Goal: Information Seeking & Learning: Learn about a topic

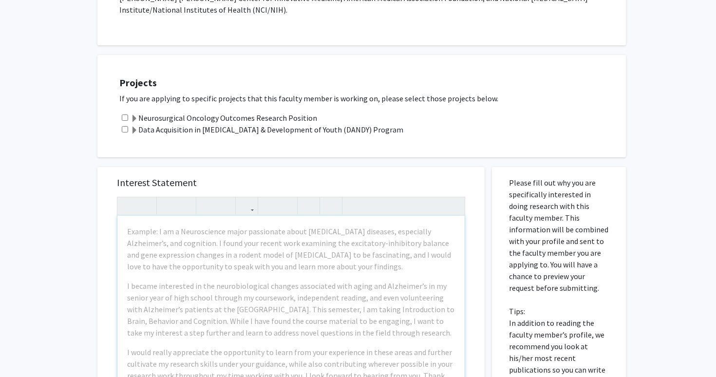
scroll to position [301, 0]
click at [282, 113] on label "Neurosurgical Oncology Outcomes Research Position" at bounding box center [224, 119] width 187 height 12
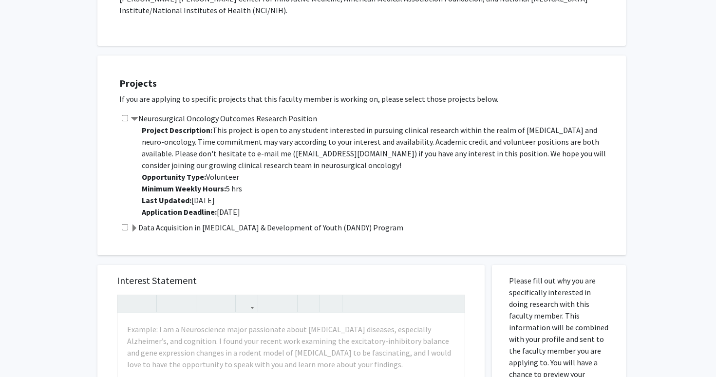
drag, startPoint x: 142, startPoint y: 93, endPoint x: 313, endPoint y: 94, distance: 171.5
click at [313, 113] on div "Neurosurgical Oncology Outcomes Research Position Project Description: This pro…" at bounding box center [367, 167] width 497 height 109
copy label "Neurosurgical Oncology Outcomes Research Position"
click at [395, 140] on p "Project Description: This project is open to any student interested in pursuing…" at bounding box center [379, 171] width 475 height 94
click at [278, 87] on div "Projects If you are applying to specific projects that this faculty member is w…" at bounding box center [368, 155] width 517 height 175
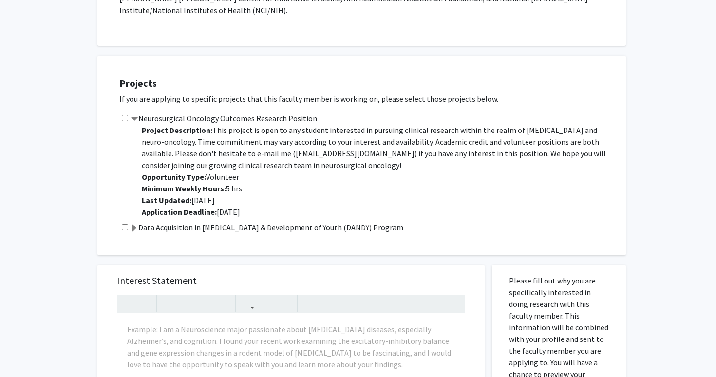
click at [278, 87] on div "Projects If you are applying to specific projects that this faculty member is w…" at bounding box center [368, 155] width 517 height 175
click at [278, 113] on label "Neurosurgical Oncology Outcomes Research Position" at bounding box center [224, 119] width 187 height 12
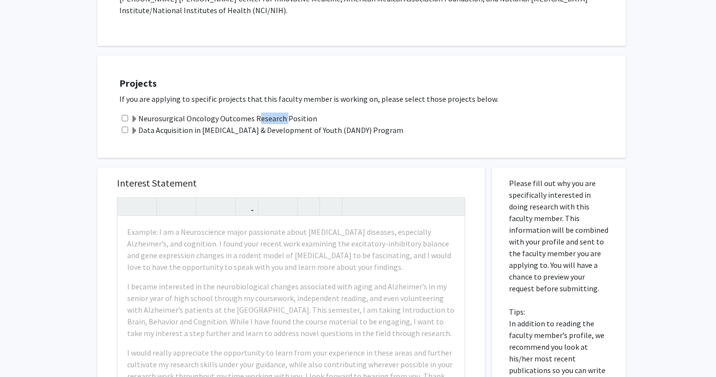
click at [278, 113] on label "Neurosurgical Oncology Outcomes Research Position" at bounding box center [224, 119] width 187 height 12
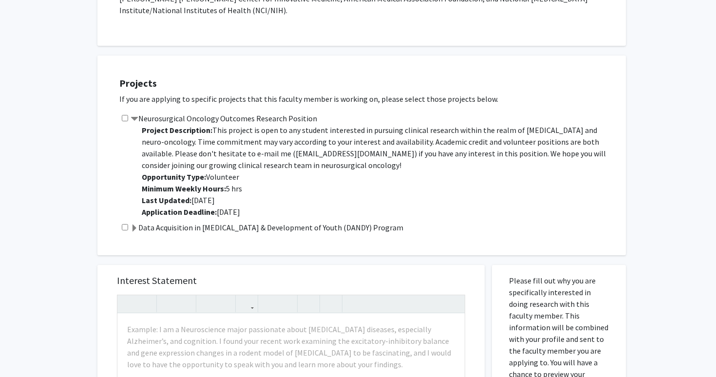
click at [278, 113] on label "Neurosurgical Oncology Outcomes Research Position" at bounding box center [224, 119] width 187 height 12
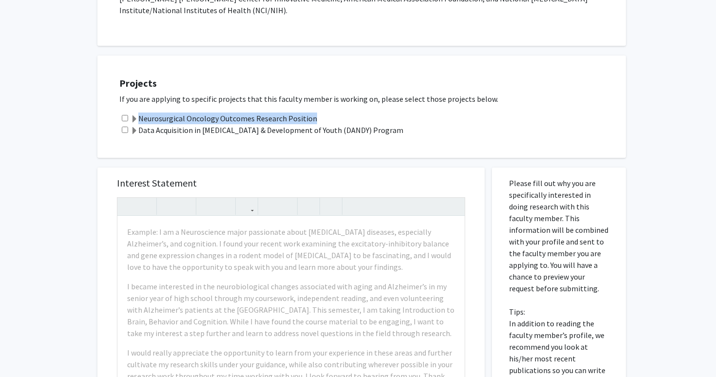
click at [278, 113] on label "Neurosurgical Oncology Outcomes Research Position" at bounding box center [224, 119] width 187 height 12
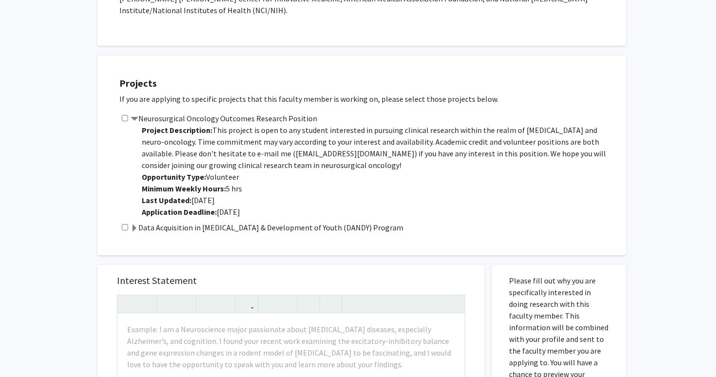
click at [150, 125] on span "This project is open to any student interested in pursuing clinical research wi…" at bounding box center [374, 147] width 464 height 45
drag, startPoint x: 141, startPoint y: 94, endPoint x: 312, endPoint y: 93, distance: 171.1
click at [312, 113] on div "Neurosurgical Oncology Outcomes Research Position Project Description: This pro…" at bounding box center [367, 167] width 497 height 109
copy label "Neurosurgical Oncology Outcomes Research Position"
click at [449, 172] on p "Project Description: This project is open to any student interested in pursuing…" at bounding box center [379, 171] width 475 height 94
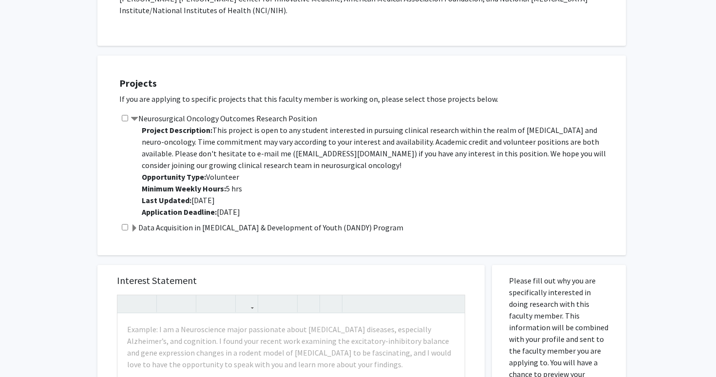
click at [136, 222] on label "Data Acquisition in [MEDICAL_DATA] & Development of Youth (DANDY) Program" at bounding box center [267, 228] width 273 height 12
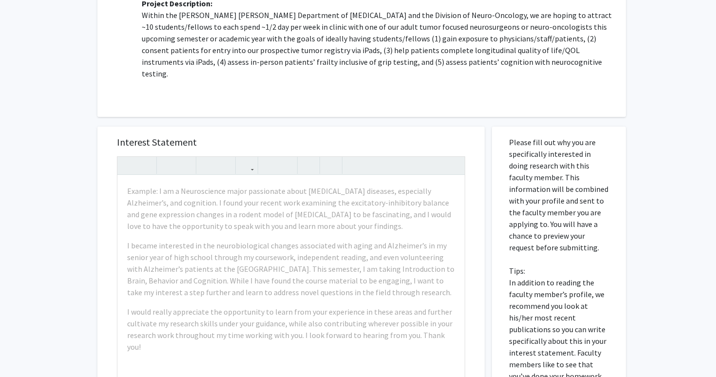
scroll to position [538, 0]
